Goal: Task Accomplishment & Management: Use online tool/utility

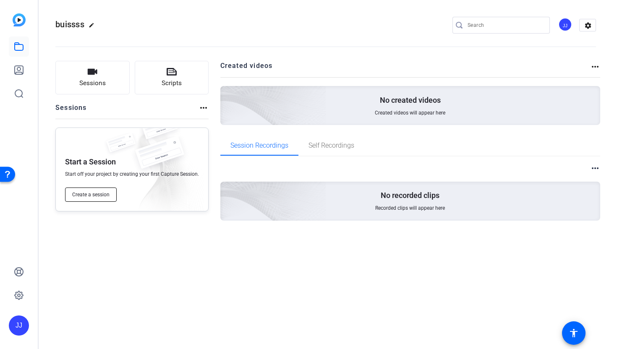
click at [94, 196] on span "Create a session" at bounding box center [90, 194] width 37 height 7
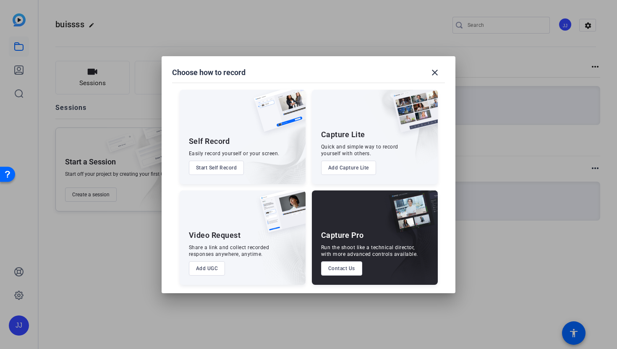
click at [236, 172] on button "Start Self Record" at bounding box center [216, 168] width 55 height 14
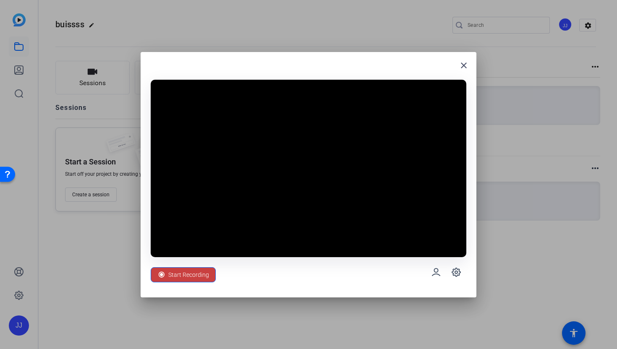
click at [193, 277] on span "Start Recording" at bounding box center [188, 275] width 41 height 16
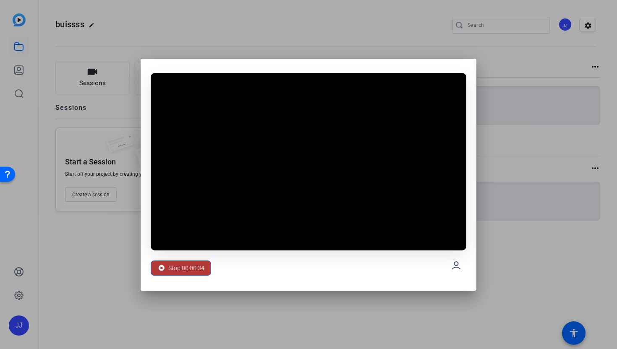
click at [164, 273] on div "Stop 00:00:34" at bounding box center [180, 268] width 47 height 16
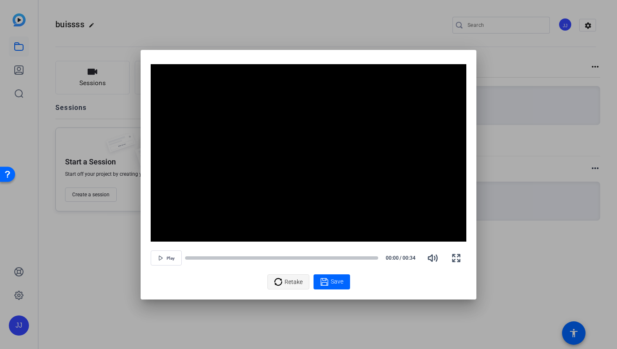
click at [277, 282] on icon at bounding box center [278, 282] width 8 height 10
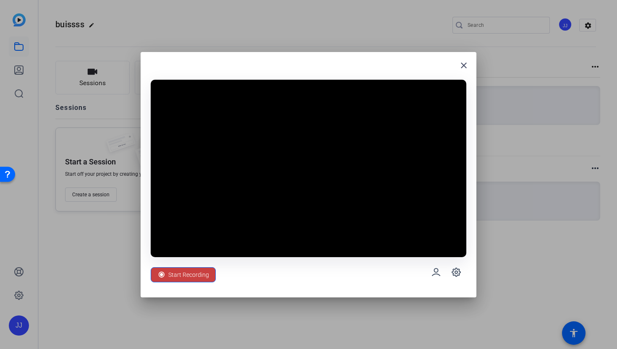
click at [202, 281] on span "Start Recording" at bounding box center [188, 275] width 41 height 16
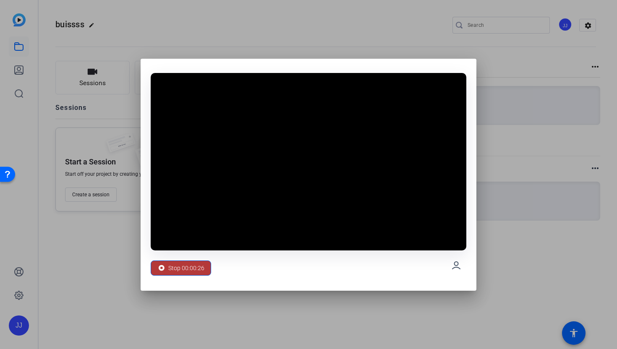
click at [174, 267] on span "Stop 00:00:26" at bounding box center [186, 268] width 36 height 16
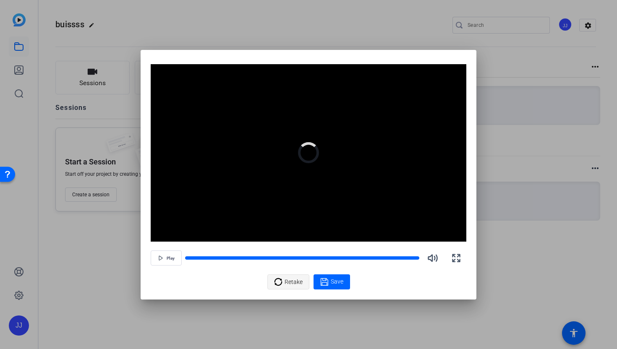
click at [286, 277] on span "Retake" at bounding box center [294, 282] width 18 height 16
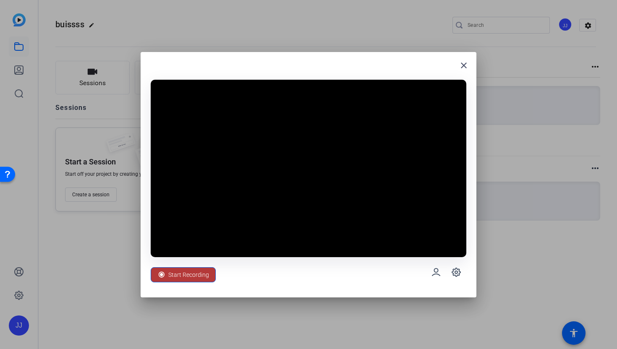
click at [188, 276] on span "Start Recording" at bounding box center [188, 275] width 41 height 16
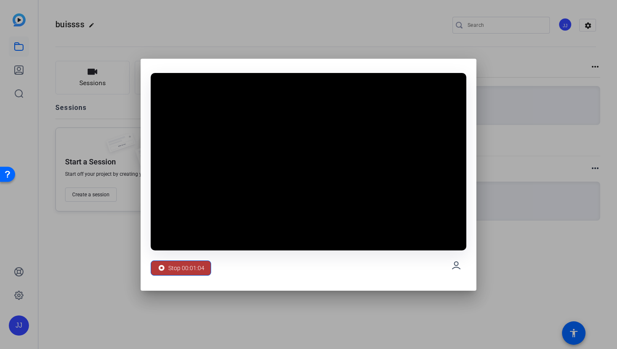
click at [180, 266] on span "Stop 00:01:04" at bounding box center [186, 268] width 36 height 16
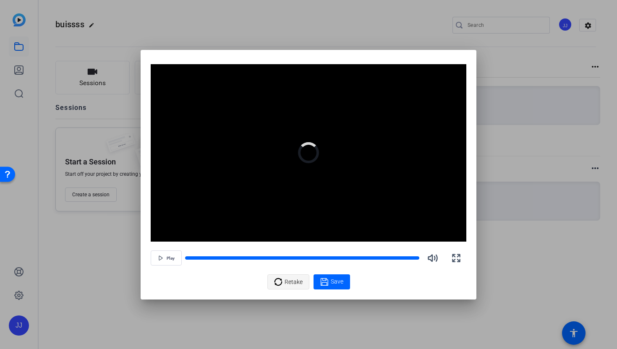
click at [279, 277] on icon at bounding box center [278, 282] width 8 height 10
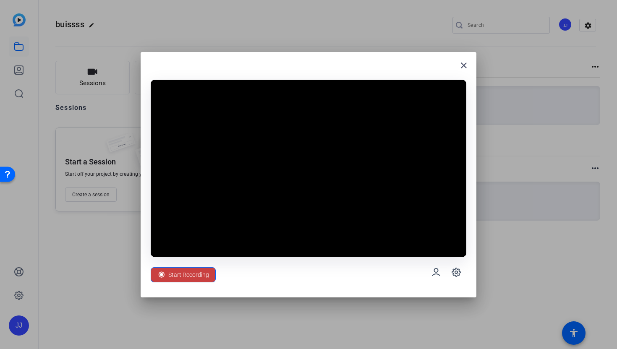
click at [201, 274] on span "Start Recording" at bounding box center [188, 275] width 41 height 16
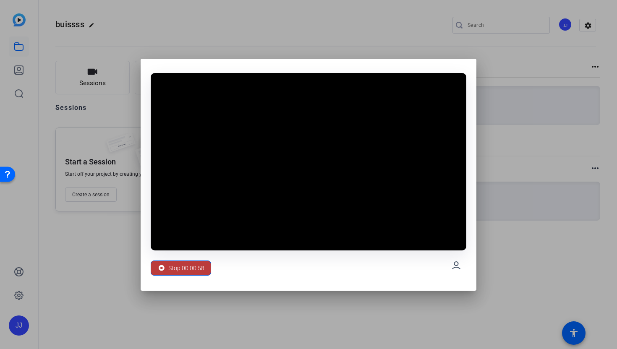
click at [201, 274] on span "Stop 00:00:58" at bounding box center [186, 268] width 36 height 16
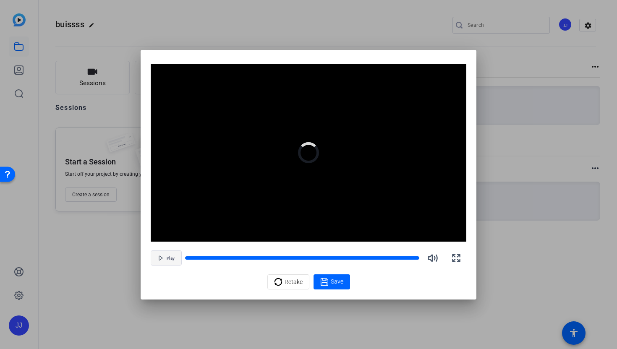
click at [172, 264] on span "button" at bounding box center [166, 258] width 30 height 20
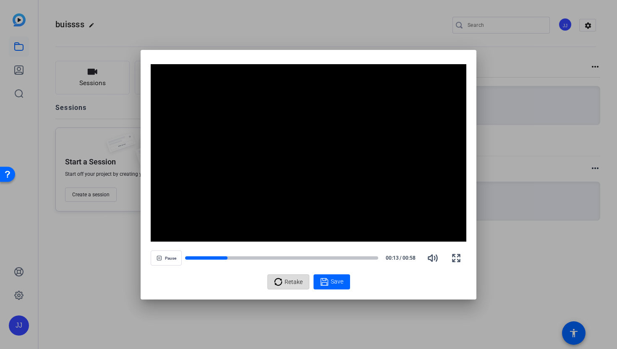
click at [290, 278] on span "Retake" at bounding box center [294, 282] width 18 height 16
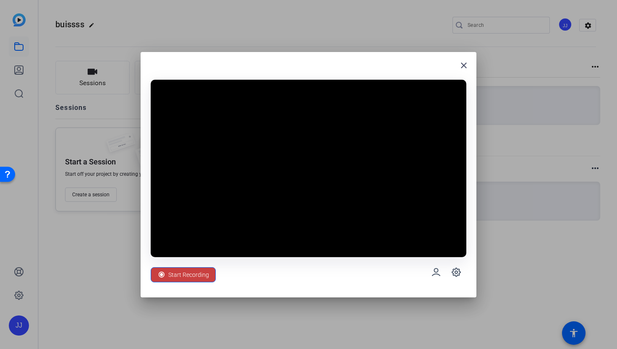
click at [185, 275] on span "Start Recording" at bounding box center [188, 275] width 41 height 16
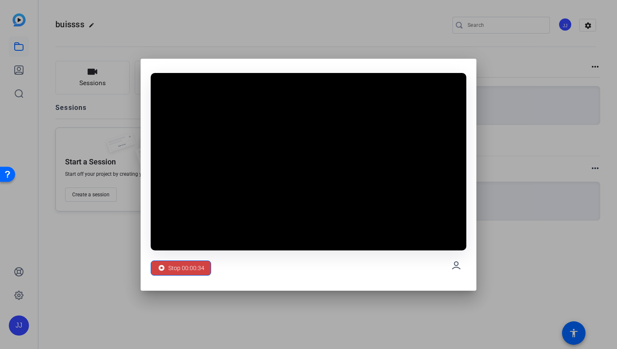
click at [185, 275] on span "Stop 00:00:34" at bounding box center [186, 268] width 36 height 16
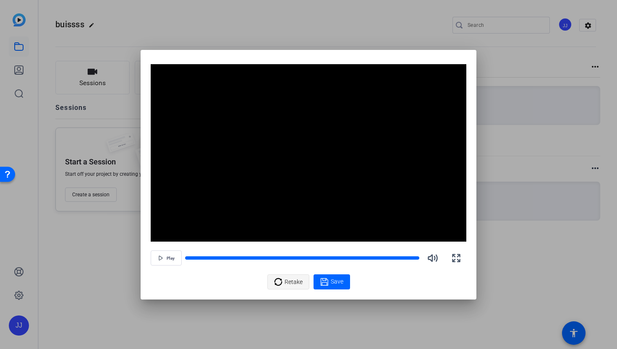
click at [295, 285] on span "Retake" at bounding box center [294, 282] width 18 height 16
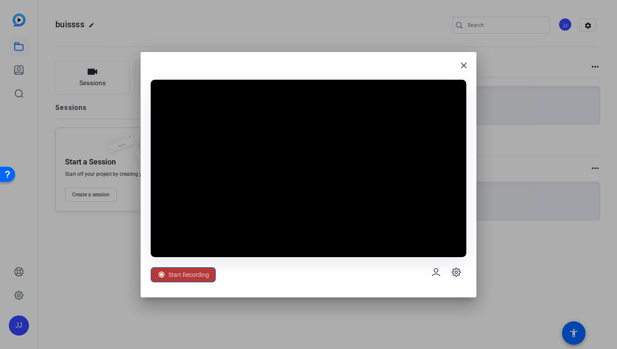
click at [201, 269] on span "Start Recording" at bounding box center [188, 275] width 41 height 16
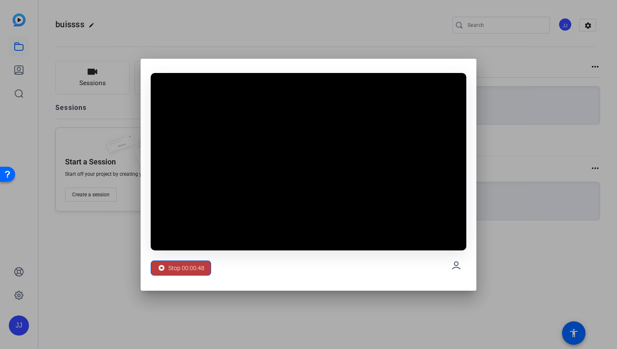
click at [201, 269] on span "Stop 00:00:48" at bounding box center [186, 268] width 36 height 16
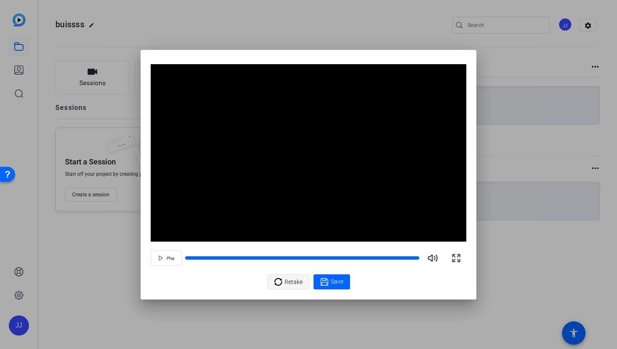
click at [281, 278] on icon at bounding box center [278, 282] width 8 height 10
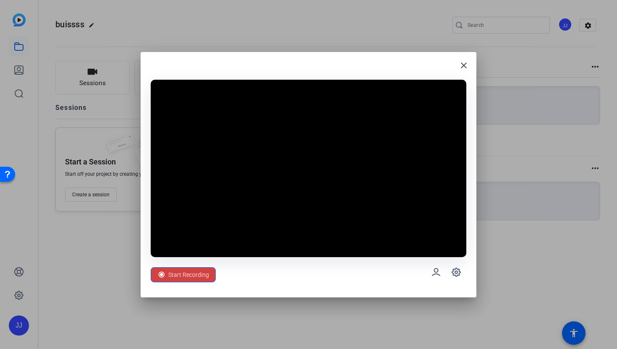
click at [203, 269] on span "Start Recording" at bounding box center [188, 275] width 41 height 16
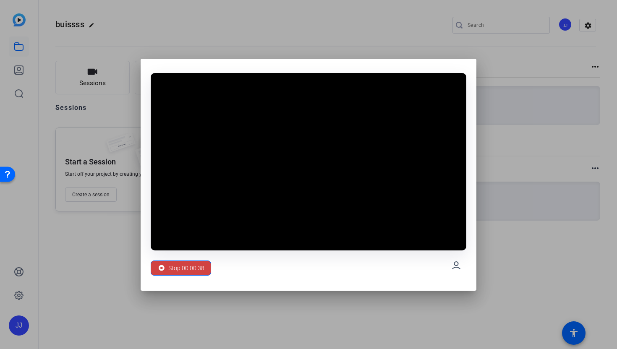
click at [204, 269] on span "Stop 00:00:38" at bounding box center [186, 268] width 36 height 16
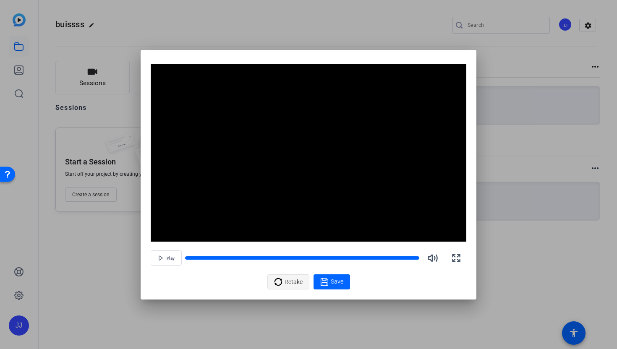
click at [298, 280] on span "Retake" at bounding box center [294, 282] width 18 height 16
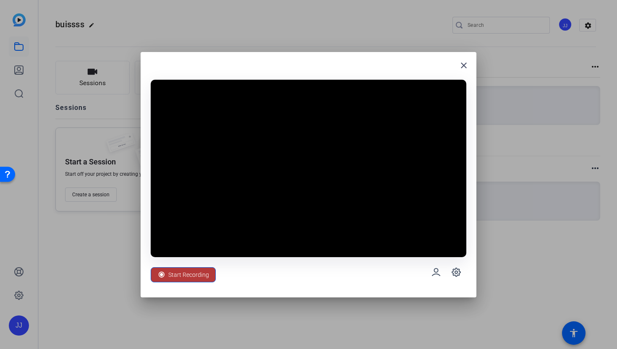
click at [190, 279] on span "Start Recording" at bounding box center [188, 275] width 41 height 16
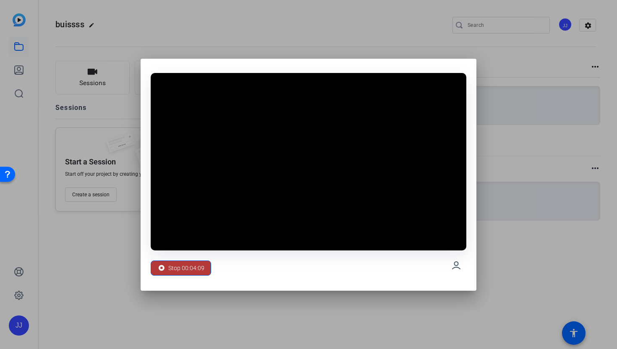
click at [170, 271] on span "Stop 00:04:09" at bounding box center [186, 268] width 36 height 16
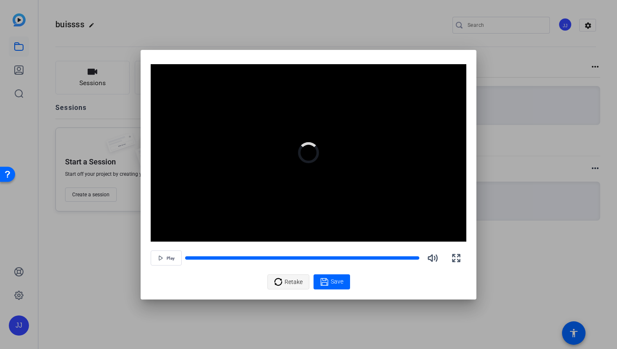
click at [286, 278] on span "Retake" at bounding box center [294, 282] width 18 height 16
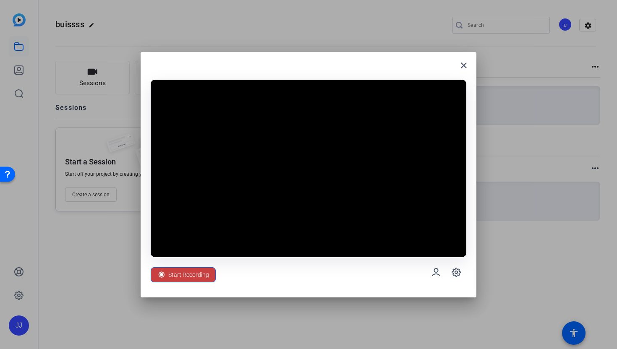
click at [197, 277] on span "Start Recording" at bounding box center [188, 275] width 41 height 16
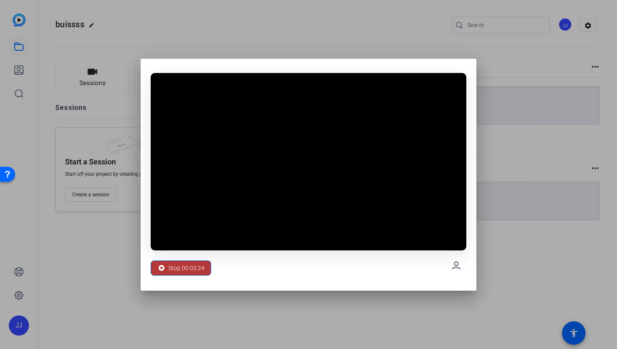
click at [196, 276] on span at bounding box center [181, 268] width 60 height 20
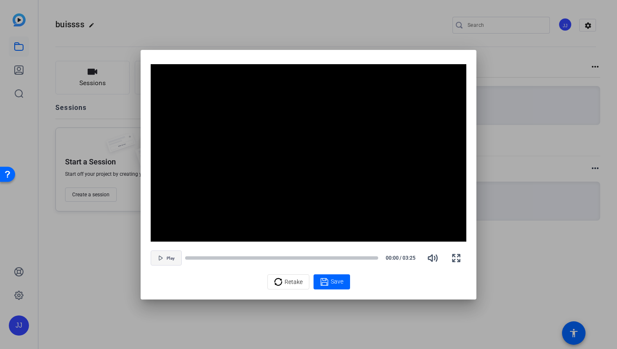
click at [158, 259] on icon "button" at bounding box center [160, 258] width 5 height 5
click at [345, 259] on div at bounding box center [281, 258] width 193 height 4
click at [285, 287] on span "Retake" at bounding box center [294, 282] width 18 height 16
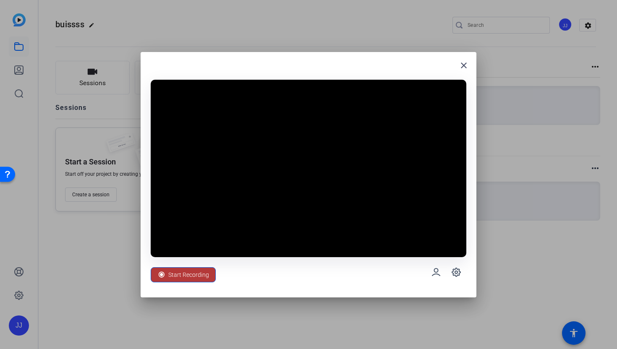
click at [167, 269] on div "Start Recording" at bounding box center [183, 275] width 52 height 16
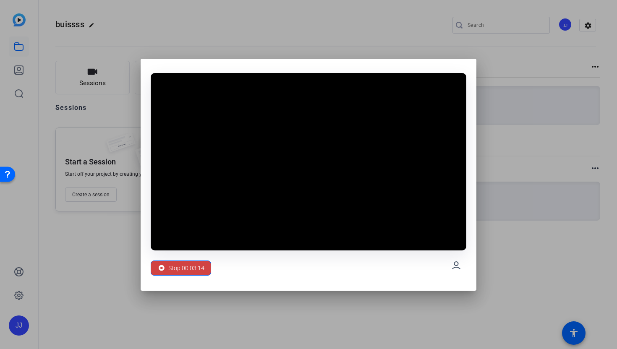
click at [167, 269] on div "Stop 00:03:14" at bounding box center [180, 268] width 47 height 16
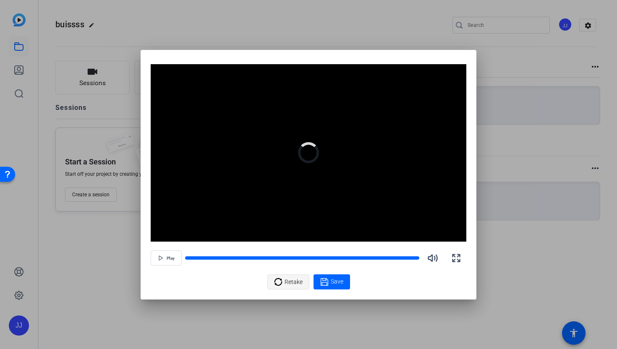
click at [277, 276] on div "Retake" at bounding box center [288, 282] width 29 height 16
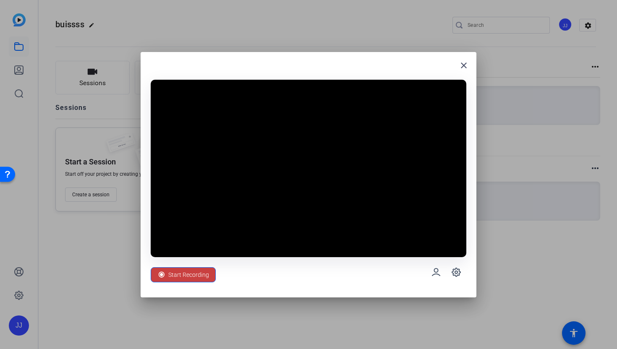
click at [182, 274] on span "Start Recording" at bounding box center [188, 275] width 41 height 16
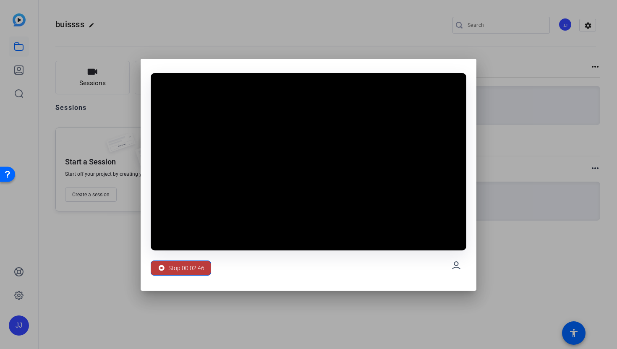
click at [182, 274] on span "Stop 00:02:46" at bounding box center [186, 268] width 36 height 16
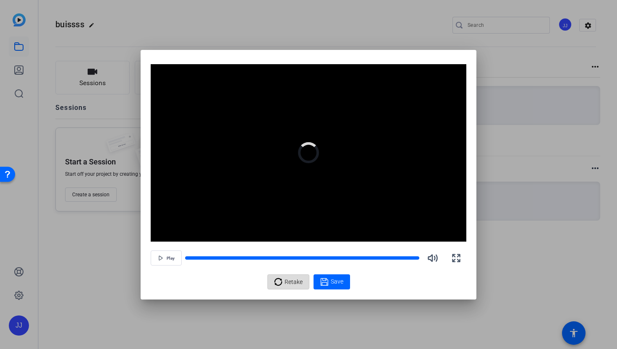
click at [283, 279] on div "Retake" at bounding box center [288, 282] width 29 height 16
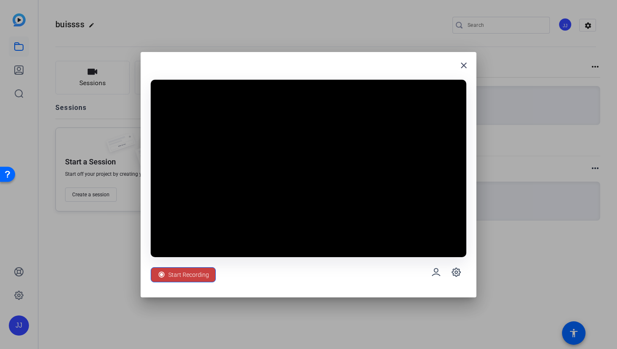
click at [191, 276] on span "Start Recording" at bounding box center [188, 275] width 41 height 16
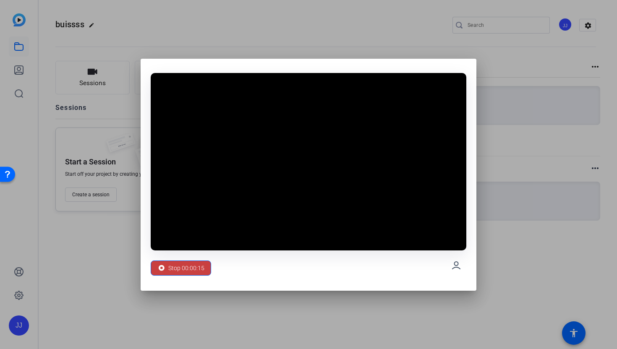
click at [188, 273] on span "Stop 00:00:15" at bounding box center [186, 268] width 36 height 16
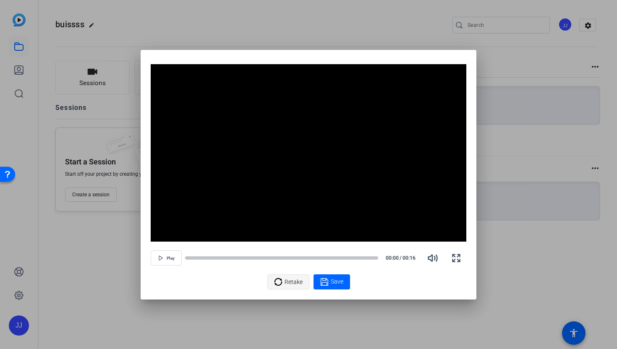
click at [288, 277] on span "Retake" at bounding box center [294, 282] width 18 height 16
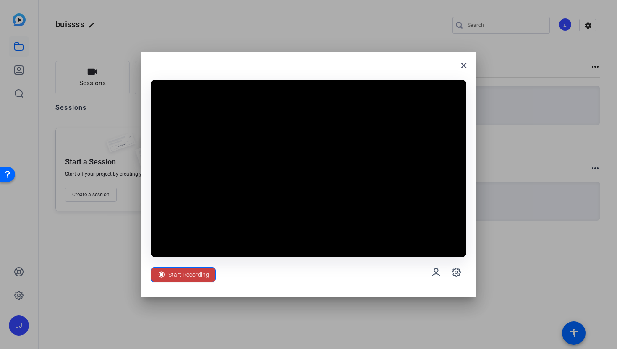
click at [199, 271] on span "Start Recording" at bounding box center [188, 275] width 41 height 16
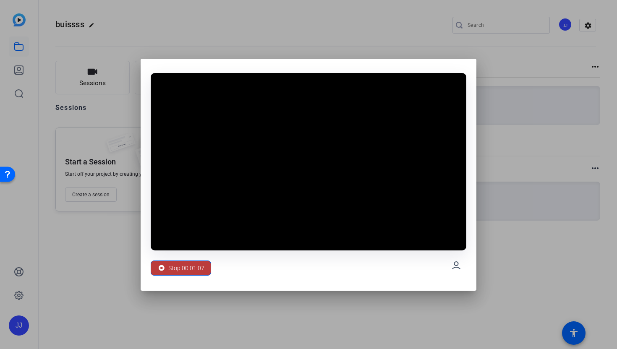
click at [199, 271] on span "Stop 00:01:07" at bounding box center [186, 268] width 36 height 16
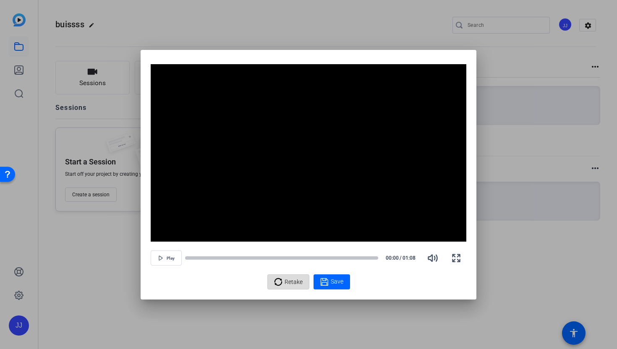
click at [291, 286] on span "Retake" at bounding box center [294, 282] width 18 height 16
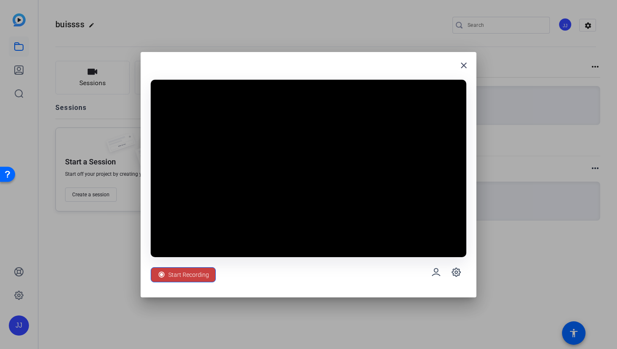
click at [178, 271] on span "Start Recording" at bounding box center [188, 275] width 41 height 16
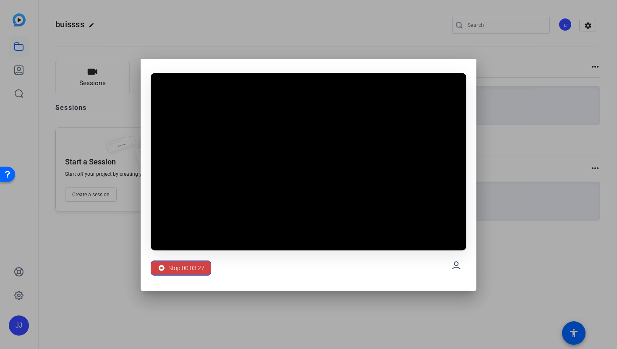
click at [178, 271] on span "Stop 00:03:27" at bounding box center [186, 268] width 36 height 16
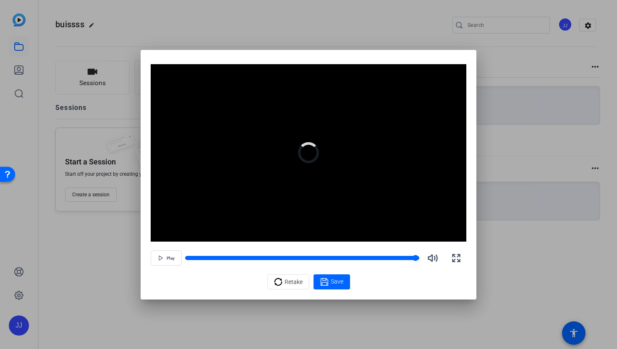
click at [406, 258] on div at bounding box center [302, 258] width 234 height 4
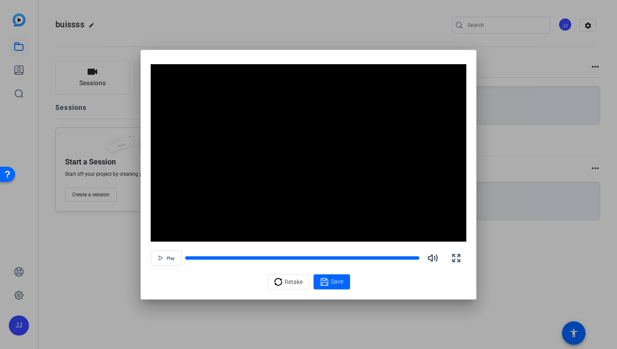
click at [404, 264] on div "Play" at bounding box center [309, 258] width 316 height 20
click at [402, 250] on div "Play" at bounding box center [309, 258] width 316 height 20
click at [402, 256] on div at bounding box center [302, 258] width 234 height 4
drag, startPoint x: 406, startPoint y: 256, endPoint x: 376, endPoint y: 256, distance: 29.8
click at [376, 256] on div at bounding box center [302, 258] width 234 height 4
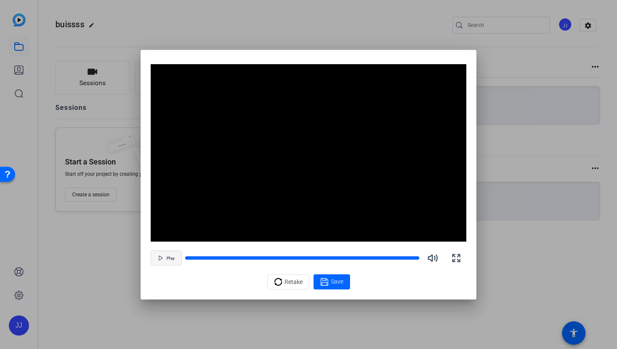
click at [161, 263] on span "button" at bounding box center [166, 258] width 30 height 20
click at [399, 258] on div at bounding box center [302, 258] width 234 height 4
drag, startPoint x: 417, startPoint y: 256, endPoint x: 311, endPoint y: 251, distance: 105.9
click at [313, 251] on div "Pause" at bounding box center [309, 258] width 316 height 20
click at [161, 256] on span "button" at bounding box center [166, 258] width 30 height 20
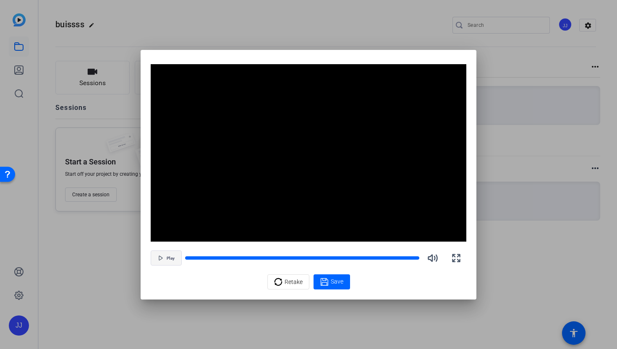
click at [161, 256] on icon "button" at bounding box center [160, 258] width 5 height 5
click at [325, 273] on span at bounding box center [331, 282] width 37 height 20
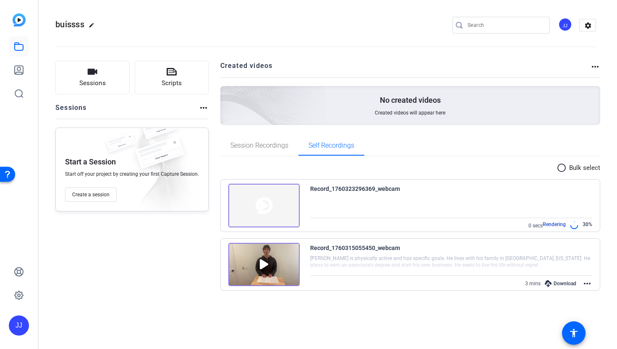
click at [266, 263] on img at bounding box center [263, 265] width 71 height 44
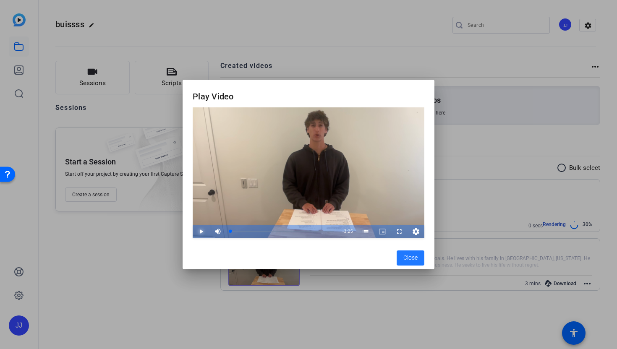
click at [193, 228] on span "Video Player" at bounding box center [193, 231] width 0 height 13
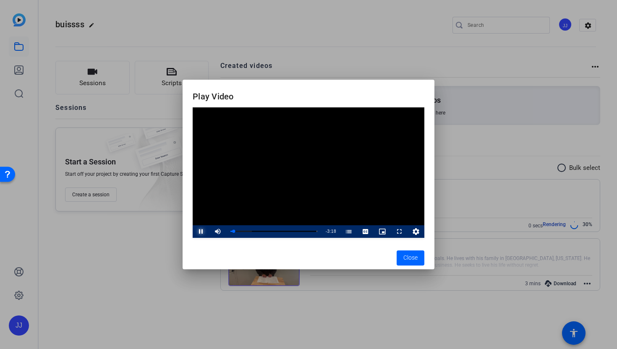
click at [193, 229] on span "Video Player" at bounding box center [193, 231] width 0 height 13
click at [149, 221] on div at bounding box center [308, 174] width 617 height 349
click at [406, 260] on span "Close" at bounding box center [410, 257] width 14 height 9
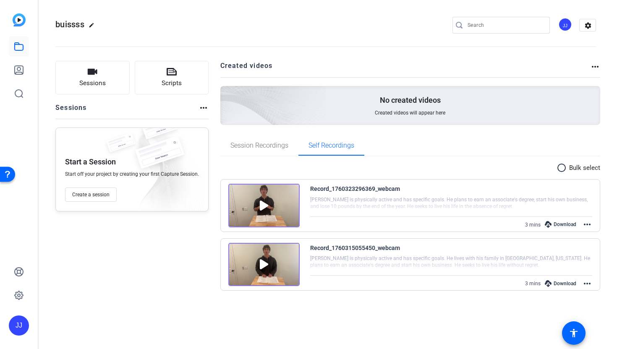
click at [263, 267] on img at bounding box center [263, 265] width 71 height 44
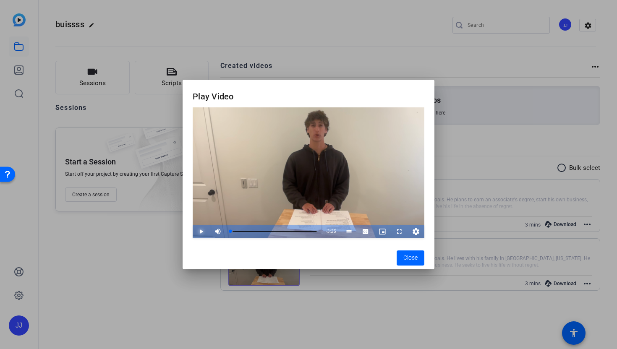
click at [193, 230] on span "Video Player" at bounding box center [193, 231] width 0 height 13
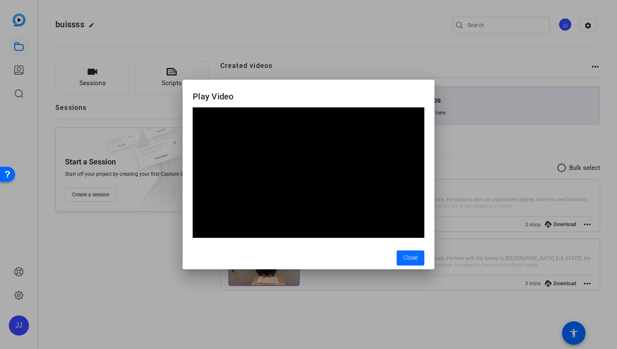
click at [409, 261] on span "Close" at bounding box center [410, 257] width 14 height 9
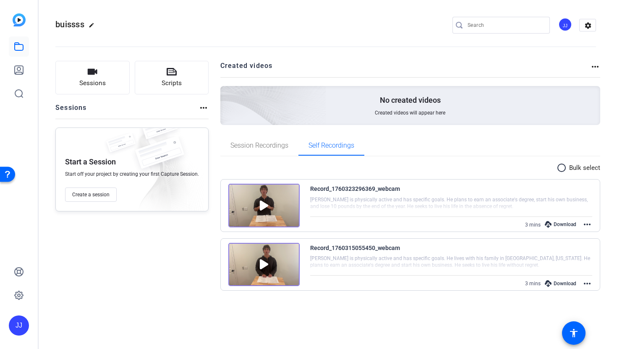
click at [256, 217] on img at bounding box center [263, 206] width 71 height 44
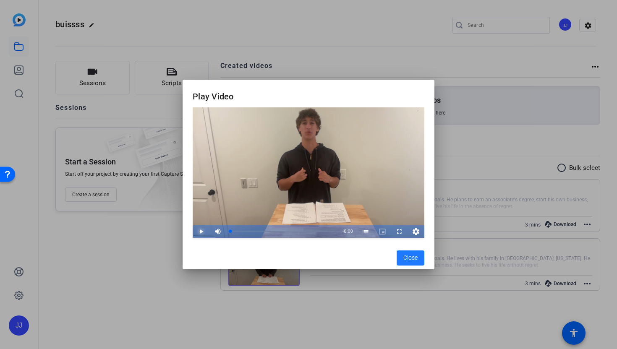
click at [193, 232] on span "Video Player" at bounding box center [193, 231] width 0 height 13
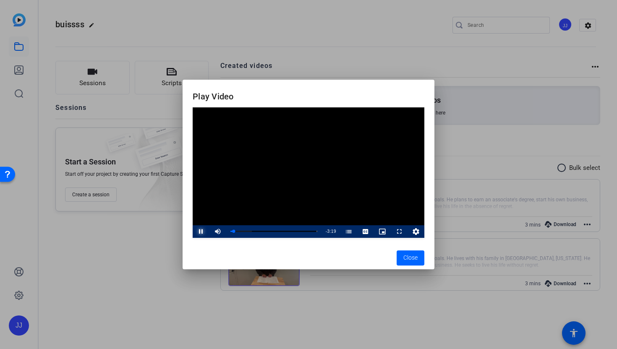
click at [193, 233] on span "Video Player" at bounding box center [193, 231] width 0 height 13
click at [410, 256] on span "Close" at bounding box center [410, 257] width 14 height 9
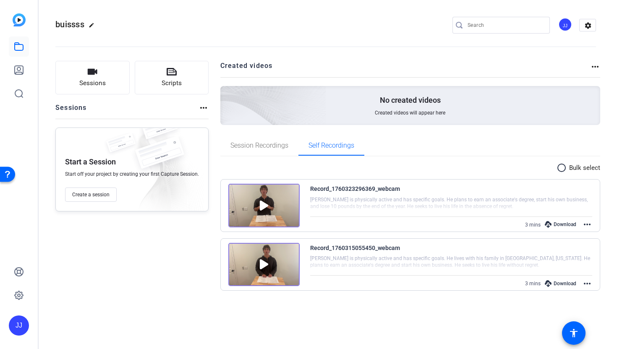
click at [554, 225] on div "Download" at bounding box center [561, 224] width 40 height 11
